Goal: Task Accomplishment & Management: Manage account settings

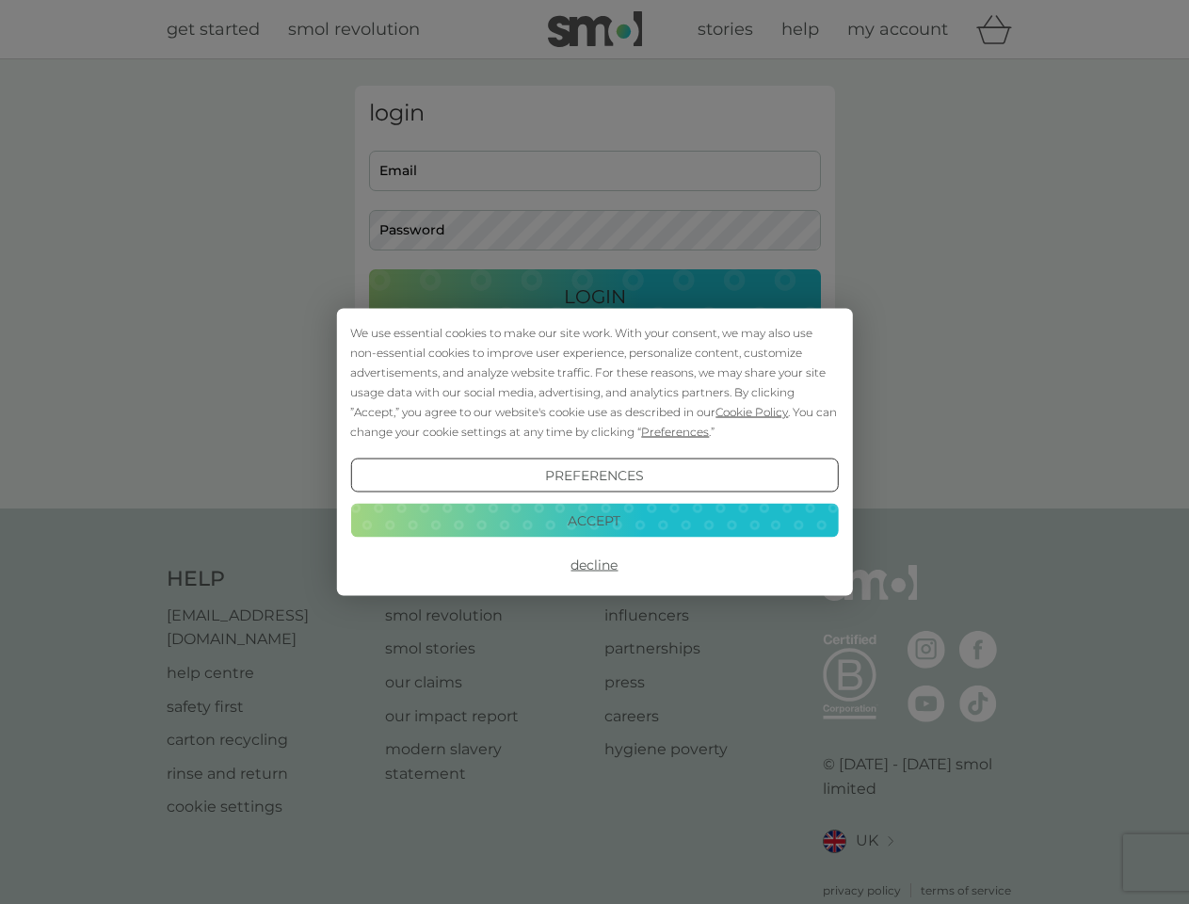
click at [752, 411] on span "Cookie Policy" at bounding box center [752, 412] width 73 height 14
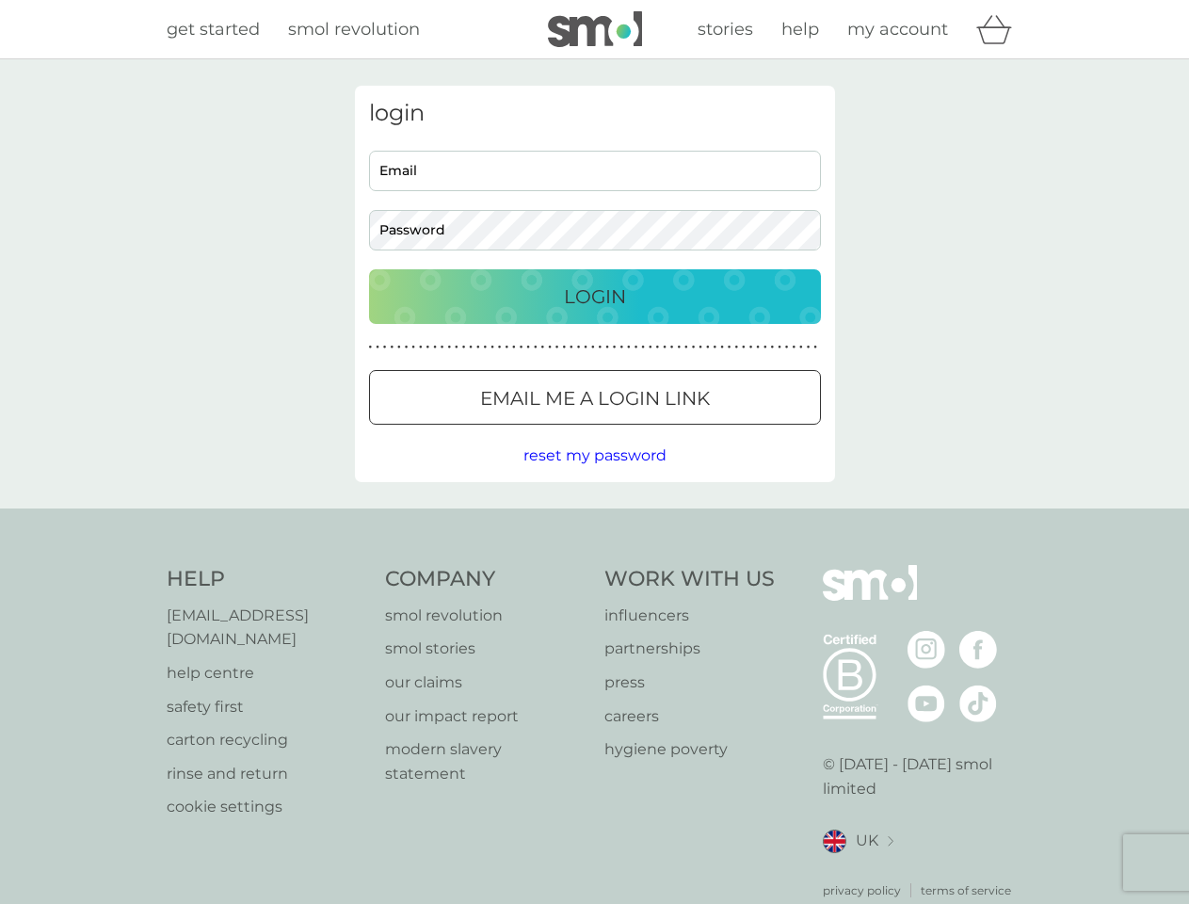
click at [673, 431] on div "login Email Password Login ● ● ● ● ● ● ● ● ● ● ● ● ● ● ● ● ● ● ● ● ● ● ● ● ● ● …" at bounding box center [595, 284] width 480 height 396
click at [594, 476] on div "login Email Password Login ● ● ● ● ● ● ● ● ● ● ● ● ● ● ● ● ● ● ● ● ● ● ● ● ● ● …" at bounding box center [595, 284] width 480 height 396
click at [594, 565] on div "Help [EMAIL_ADDRESS][DOMAIN_NAME] help centre safety first carton recycling rin…" at bounding box center [595, 732] width 857 height 334
click at [594, 520] on div "Help [EMAIL_ADDRESS][DOMAIN_NAME] help centre safety first carton recycling rin…" at bounding box center [594, 731] width 1189 height 447
